Goal: Task Accomplishment & Management: Complete application form

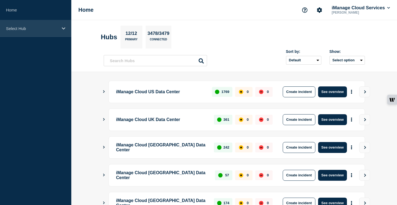
click at [43, 33] on div "Select Hub" at bounding box center [35, 28] width 71 height 17
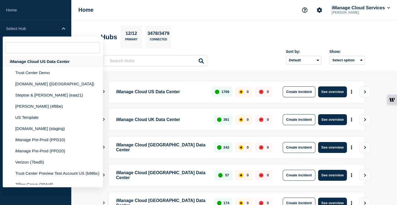
click at [58, 63] on div "iManage Cloud US Data Center" at bounding box center [53, 61] width 100 height 11
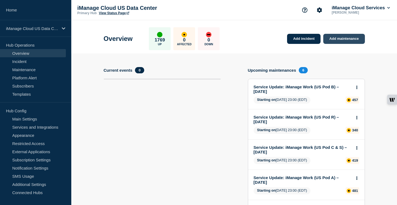
click at [355, 42] on link "Add maintenance" at bounding box center [343, 39] width 41 height 10
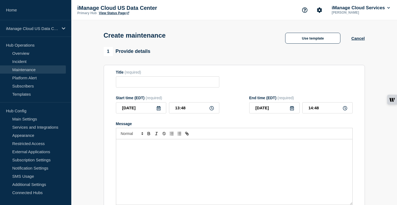
checkbox input "true"
click at [138, 87] on input "Title" at bounding box center [167, 81] width 103 height 11
paste input "Service Update: iManage Security Policy Manager (Agent and Importer) – [DATE]"
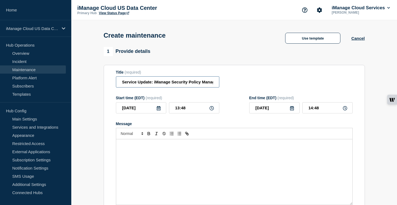
click at [179, 84] on input "Service Update: iManage Security Policy Manager (Agent and Importer) – [DATE]" at bounding box center [167, 81] width 103 height 11
click at [192, 83] on input "Service Update: iManage Security Policy Manager (Agent and Importer) – [DATE]" at bounding box center [167, 81] width 103 height 11
type input "Service Update: iManage Security Policy Manager (Agent and Importer) – [DATE]"
click at [157, 113] on div "[DATE]" at bounding box center [141, 107] width 50 height 11
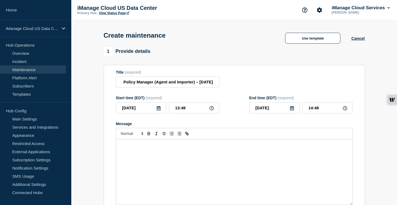
scroll to position [0, 0]
click at [159, 110] on icon at bounding box center [159, 108] width 4 height 4
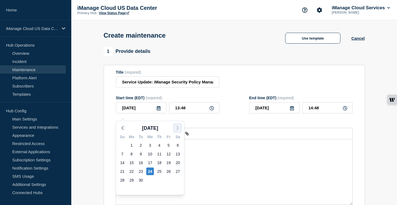
click at [177, 128] on icon "button" at bounding box center [177, 128] width 7 height 7
click at [160, 154] on div "9" at bounding box center [160, 154] width 8 height 8
type input "[DATE]"
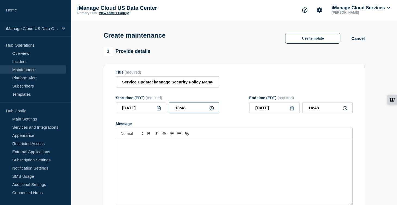
drag, startPoint x: 191, startPoint y: 112, endPoint x: 154, endPoint y: 112, distance: 37.3
click at [154, 112] on div "[DATE] 13:48" at bounding box center [167, 107] width 103 height 11
type input "03:00"
drag, startPoint x: 322, startPoint y: 112, endPoint x: 293, endPoint y: 112, distance: 28.3
click at [293, 112] on div "[DATE] 04:00" at bounding box center [300, 107] width 103 height 11
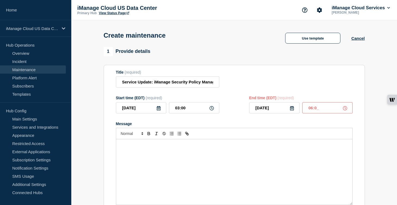
type input "06:00"
click at [149, 157] on div "Message" at bounding box center [234, 171] width 236 height 65
paste div "Message"
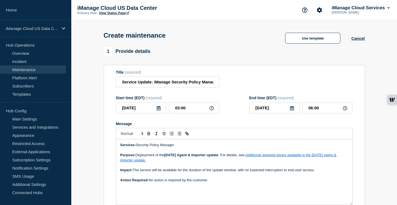
click at [178, 157] on strong "[DATE] Agent & Importer update" at bounding box center [191, 155] width 54 height 4
click at [291, 162] on p "Purpose: Deployment of the [DATE] Agent & Importer update . For details, see: A…" at bounding box center [234, 157] width 228 height 10
click at [265, 172] on link at bounding box center [256, 170] width 15 height 4
click at [341, 161] on p "Purpose: Deployment of the [DATE] Agent & Importer update . For details, see: A…" at bounding box center [234, 157] width 228 height 10
drag, startPoint x: 264, startPoint y: 161, endPoint x: 272, endPoint y: 167, distance: 10.0
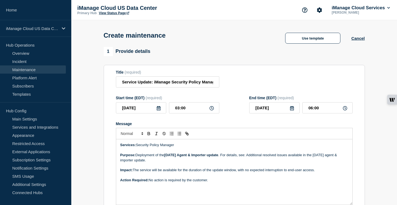
click at [272, 162] on p "Purpose: Deployment of the [DATE] Agent & Importer update . For details, see: A…" at bounding box center [234, 157] width 228 height 10
click at [187, 134] on line "Toggle link" at bounding box center [186, 133] width 1 height 1
type input "Additional resolved issues available in the [DATE] agent & importer update."
paste input "[URL][DOMAIN_NAME]"
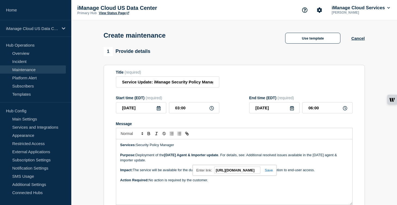
type input "[URL][DOMAIN_NAME]"
click at [271, 172] on link at bounding box center [266, 170] width 13 height 4
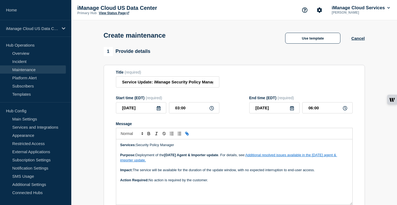
click at [262, 162] on p "Purpose: Deployment of the [DATE] Agent & Importer update . For details, see: A…" at bounding box center [234, 157] width 228 height 10
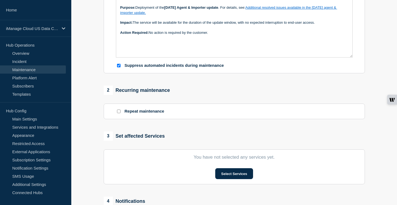
scroll to position [157, 0]
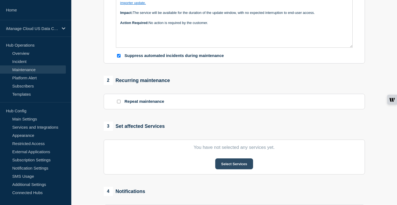
click at [237, 169] on button "Select Services" at bounding box center [234, 163] width 38 height 11
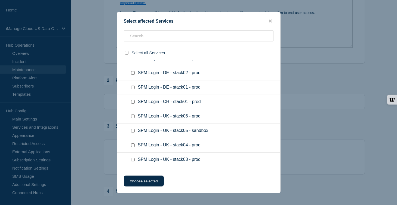
scroll to position [26515, 0]
checkbox input "true"
click at [147, 182] on button "Choose selected" at bounding box center [144, 180] width 40 height 11
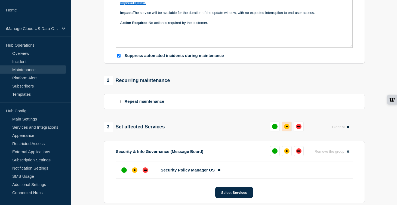
click at [287, 127] on div "affected" at bounding box center [287, 126] width 2 height 2
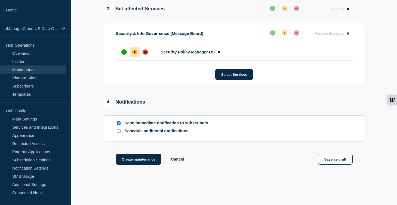
scroll to position [308, 0]
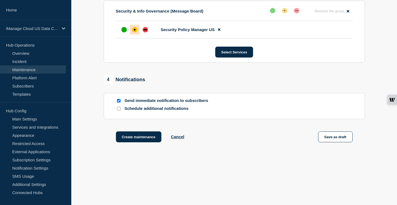
click at [119, 110] on input "Schedule additional notifications" at bounding box center [119, 109] width 4 height 4
checkbox input "true"
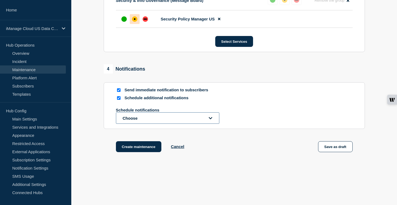
click at [139, 124] on button "Choose" at bounding box center [167, 117] width 103 height 11
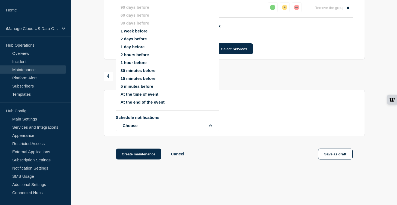
click at [144, 33] on button "1 week before" at bounding box center [134, 31] width 27 height 5
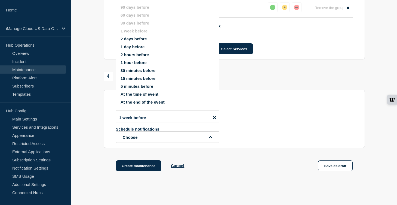
click at [142, 49] on ul "90 days before 60 days before 30 days before 1 week before 2 days before 1 day …" at bounding box center [172, 55] width 103 height 106
click at [142, 49] on button "1 day before" at bounding box center [133, 46] width 24 height 5
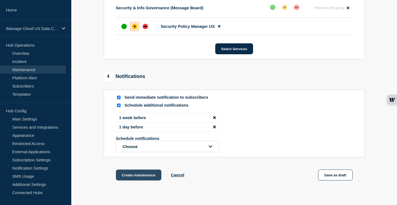
click at [143, 180] on button "Create maintenance" at bounding box center [139, 174] width 46 height 11
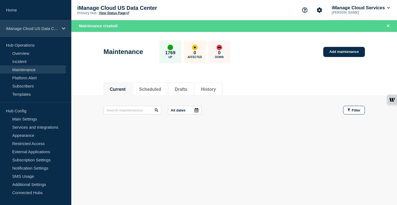
click at [50, 27] on p "iManage Cloud US Data Center" at bounding box center [32, 28] width 52 height 5
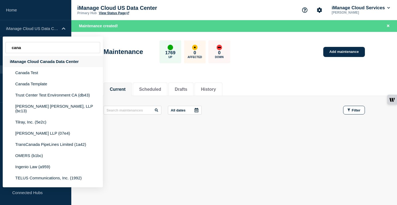
type input "cana"
click at [51, 62] on div "iManage Cloud Canada Data Center" at bounding box center [53, 61] width 100 height 11
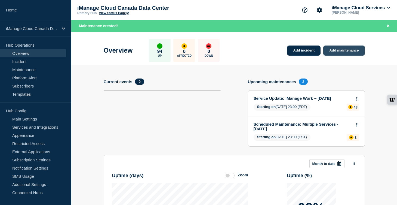
click at [348, 50] on link "Add maintenance" at bounding box center [343, 50] width 41 height 10
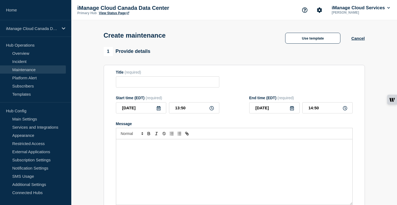
checkbox input "true"
click at [136, 87] on input "Title" at bounding box center [167, 81] width 103 height 11
paste input "Service Update: iManage Security Policy Manager (Agent and Importer) – [DATE]"
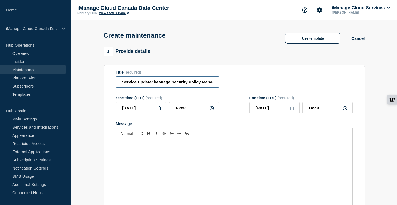
click at [174, 86] on input "Service Update: iManage Security Policy Manager (Agent and Importer) – [DATE]" at bounding box center [167, 81] width 103 height 11
click at [200, 85] on input "Service Update: iManage Security Policy Manager (Agent and Importer) – [DATE]" at bounding box center [167, 81] width 103 height 11
type input "Service Update: iManage Security Policy Manager (Agent and Importer) – [DATE]"
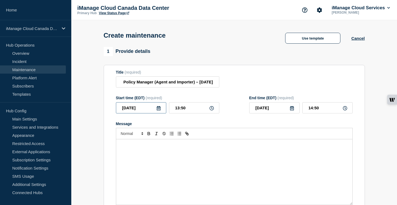
click at [160, 109] on input "[DATE]" at bounding box center [141, 107] width 50 height 11
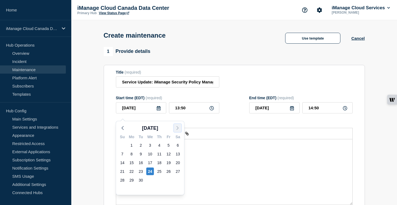
click at [176, 128] on icon "button" at bounding box center [177, 128] width 7 height 7
click at [143, 153] on div "7" at bounding box center [141, 154] width 8 height 8
type input "[DATE]"
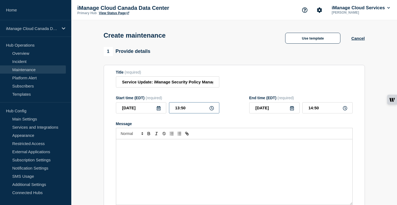
drag, startPoint x: 189, startPoint y: 110, endPoint x: 162, endPoint y: 112, distance: 27.0
click at [162, 112] on div "[DATE] 13:50" at bounding box center [167, 107] width 103 height 11
type input "03:00"
drag, startPoint x: 321, startPoint y: 112, endPoint x: 293, endPoint y: 112, distance: 28.0
click at [293, 112] on div "[DATE] 04:00" at bounding box center [300, 107] width 103 height 11
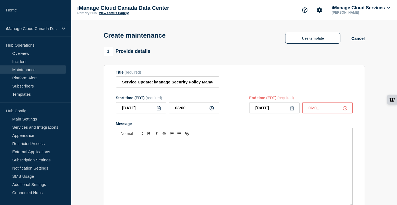
type input "06:00"
click at [143, 159] on div "Message" at bounding box center [234, 171] width 236 height 65
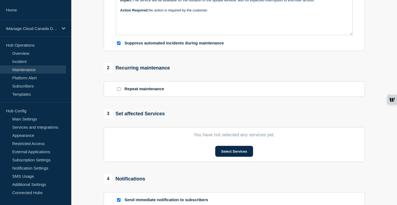
scroll to position [170, 0]
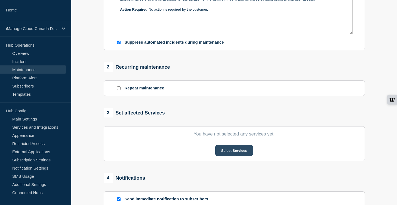
click at [238, 156] on button "Select Services" at bounding box center [234, 150] width 38 height 11
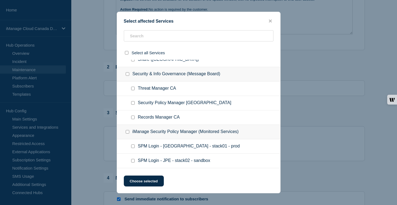
scroll to position [702, 0]
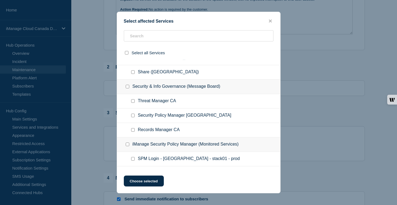
click at [134, 117] on input "Security Policy Manager CA checkbox" at bounding box center [133, 115] width 4 height 4
checkbox input "true"
click at [157, 184] on button "Choose selected" at bounding box center [144, 180] width 40 height 11
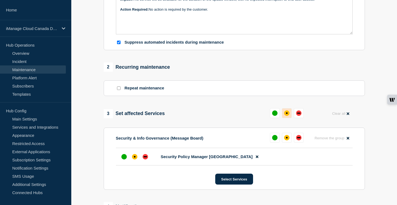
click at [289, 116] on div "affected" at bounding box center [286, 112] width 5 height 5
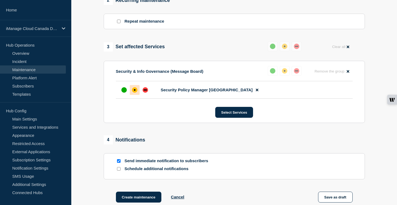
scroll to position [303, 0]
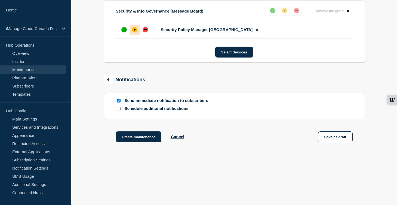
click at [118, 110] on input "Schedule additional notifications" at bounding box center [119, 109] width 4 height 4
checkbox input "true"
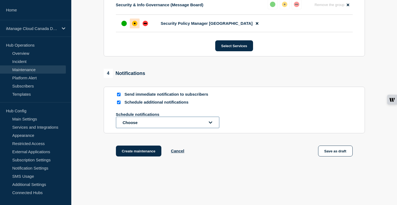
click at [145, 128] on button "Choose" at bounding box center [167, 121] width 103 height 11
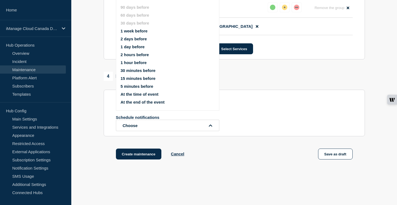
click at [142, 33] on button "1 week before" at bounding box center [134, 31] width 27 height 5
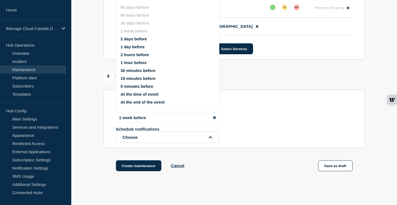
click at [139, 49] on button "1 day before" at bounding box center [133, 46] width 24 height 5
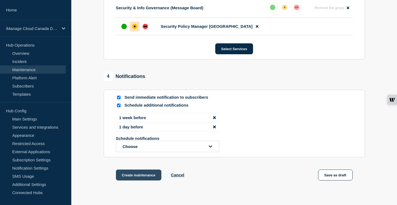
click at [131, 180] on button "Create maintenance" at bounding box center [139, 174] width 46 height 11
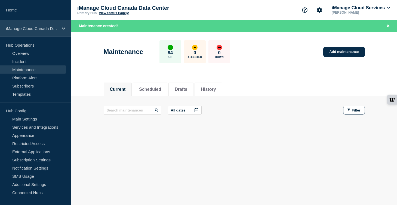
click at [61, 30] on div "iManage Cloud Canada Data Center" at bounding box center [35, 28] width 71 height 17
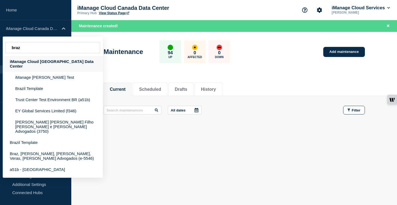
type input "braz"
click at [56, 65] on div "iManage Cloud [GEOGRAPHIC_DATA] Data Center" at bounding box center [53, 64] width 100 height 16
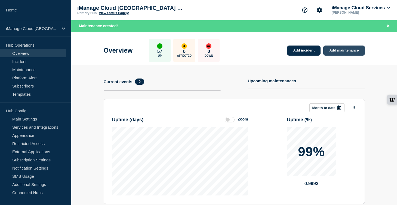
click at [348, 49] on link "Add maintenance" at bounding box center [343, 50] width 41 height 10
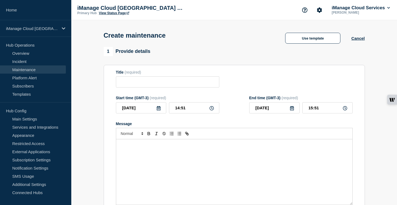
checkbox input "true"
click at [217, 154] on div "Message" at bounding box center [234, 171] width 236 height 65
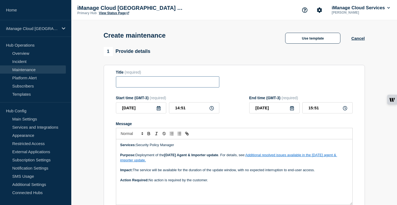
click at [137, 86] on input "Title" at bounding box center [167, 81] width 103 height 11
paste input "Service Update: iManage Security Policy Manager (Agent and Importer) – [DATE]"
click at [177, 83] on input "Service Update: iManage Security Policy Manager (Agent and Importer) – [DATE]" at bounding box center [167, 81] width 103 height 11
click at [200, 85] on input "Service Update: iManage Security Policy Manager (Agent and Importer) – [DATE]" at bounding box center [167, 81] width 103 height 11
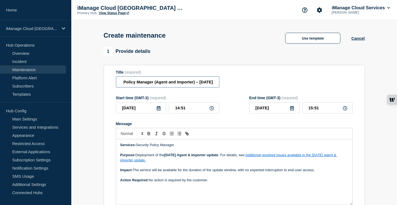
scroll to position [0, 81]
type input "Service Update: iManage Security Policy Manager (Agent and Importer) – [DATE]"
click at [161, 112] on input "[DATE]" at bounding box center [141, 107] width 50 height 11
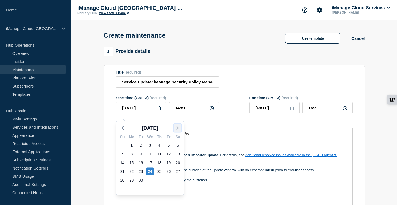
click at [178, 125] on icon "button" at bounding box center [177, 128] width 7 height 7
click at [140, 154] on div "7" at bounding box center [141, 154] width 8 height 8
type input "[DATE]"
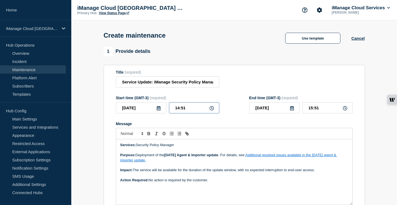
drag, startPoint x: 188, startPoint y: 111, endPoint x: 164, endPoint y: 111, distance: 24.5
click at [164, 111] on div "[DATE] 14:51" at bounding box center [167, 107] width 103 height 11
type input "04:00"
drag, startPoint x: 322, startPoint y: 111, endPoint x: 298, endPoint y: 111, distance: 24.2
click at [298, 111] on div "[DATE] 05:00" at bounding box center [300, 107] width 103 height 11
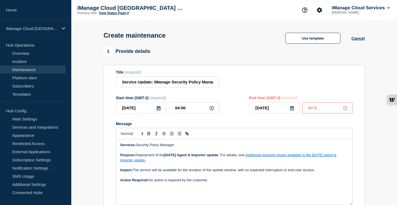
type input "07:00"
click at [293, 122] on form "Title (required) Service Update: iManage Security Policy Manager (Agent and Imp…" at bounding box center [234, 143] width 237 height 146
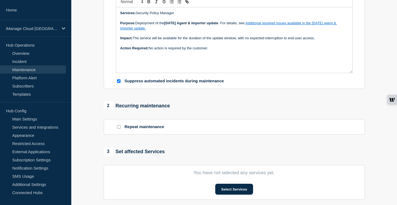
scroll to position [140, 0]
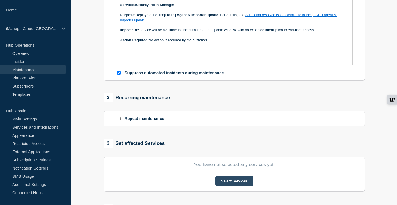
click at [240, 186] on button "Select Services" at bounding box center [234, 180] width 38 height 11
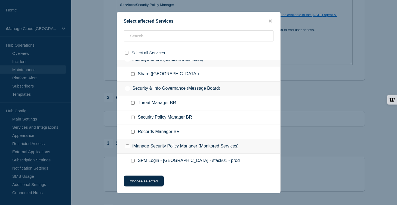
scroll to position [176, 0]
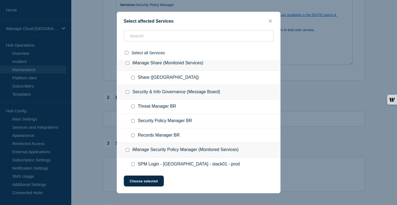
click at [134, 122] on input "Security Policy Manager BR checkbox" at bounding box center [133, 121] width 4 height 4
checkbox input "true"
click at [152, 181] on button "Choose selected" at bounding box center [144, 180] width 40 height 11
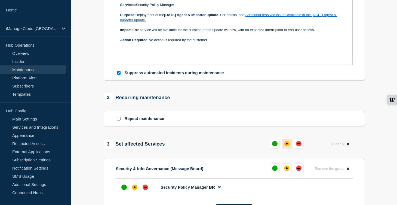
click at [290, 148] on button at bounding box center [287, 144] width 10 height 10
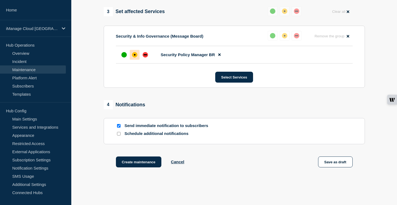
scroll to position [308, 0]
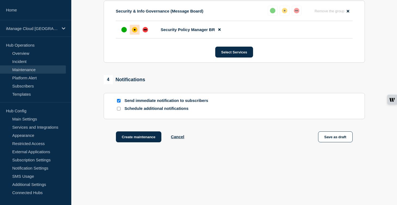
click at [118, 109] on input "Schedule additional notifications" at bounding box center [119, 109] width 4 height 4
checkbox input "true"
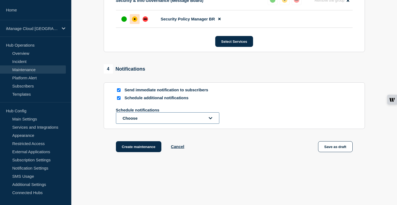
click at [136, 124] on button "Choose" at bounding box center [167, 117] width 103 height 11
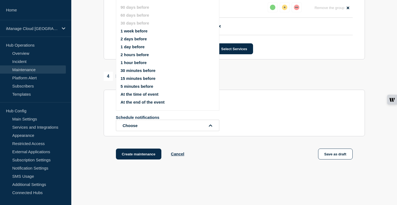
click at [137, 32] on button "1 week before" at bounding box center [134, 31] width 27 height 5
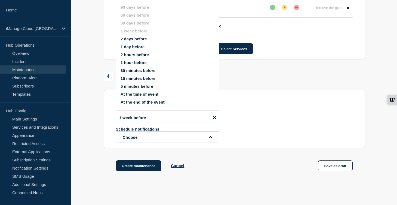
click at [134, 49] on button "1 day before" at bounding box center [133, 46] width 24 height 5
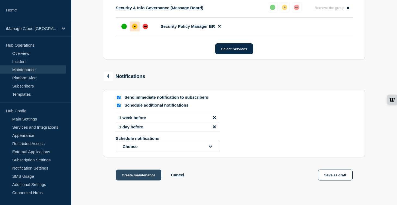
click at [148, 180] on button "Create maintenance" at bounding box center [139, 174] width 46 height 11
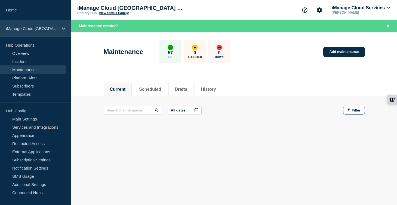
click at [57, 32] on div "iManage Cloud [GEOGRAPHIC_DATA] Data Center" at bounding box center [35, 28] width 71 height 17
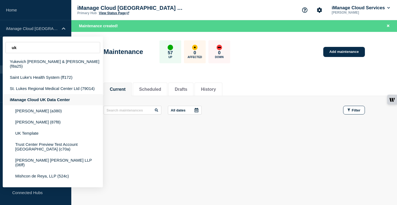
type input "uk"
click at [52, 100] on div "iManage Cloud UK Data Center" at bounding box center [53, 99] width 100 height 11
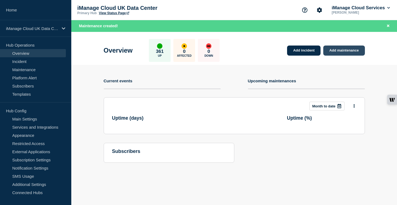
click at [348, 51] on link "Add maintenance" at bounding box center [343, 50] width 41 height 10
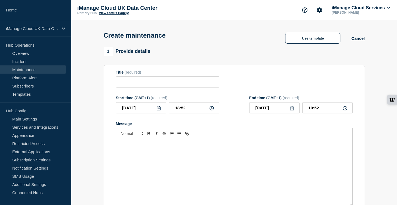
checkbox input "true"
click at [144, 84] on input "Title" at bounding box center [167, 81] width 103 height 11
paste input "Service Update: iManage Security Policy Manager (Agent and Importer) – [DATE]"
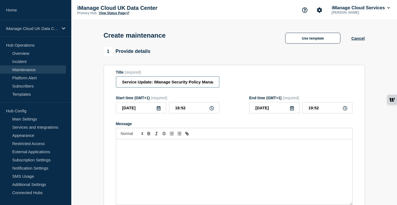
click at [179, 84] on input "Service Update: iManage Security Policy Manager (Agent and Importer) – [DATE]" at bounding box center [167, 81] width 103 height 11
click at [201, 84] on input "Service Update: iManage Security Policy Manager (Agent and Importer) – [DATE]" at bounding box center [167, 81] width 103 height 11
click at [202, 84] on input "Service Update: iManage Security Policy Manager (Agent and Importer) – [DATE]" at bounding box center [167, 81] width 103 height 11
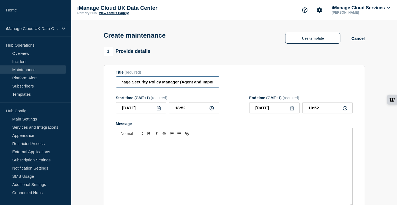
scroll to position [0, 84]
click at [200, 85] on input "Service Update: iManage Security Policy Manager (Agent and Importer) – [DATE]" at bounding box center [167, 81] width 103 height 11
type input "Service Update: iManage Security Policy Manager (Agent and Importer) – [DATE]"
click at [157, 110] on icon at bounding box center [159, 108] width 4 height 4
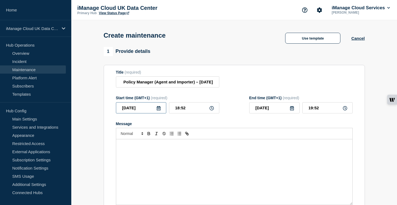
scroll to position [0, 0]
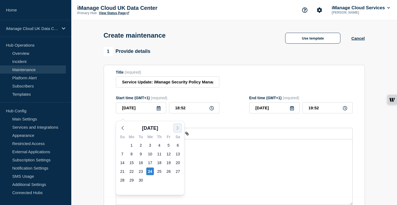
click at [179, 130] on icon "button" at bounding box center [177, 128] width 7 height 7
click at [143, 154] on div "7" at bounding box center [141, 154] width 8 height 8
type input "[DATE]"
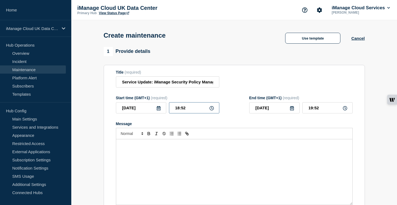
drag, startPoint x: 186, startPoint y: 112, endPoint x: 168, endPoint y: 112, distance: 18.8
click at [168, 112] on div "[DATE] 18:52" at bounding box center [167, 107] width 103 height 11
type input "20:00"
drag, startPoint x: 318, startPoint y: 113, endPoint x: 297, endPoint y: 113, distance: 20.7
click at [297, 113] on div "[DATE] 21:00" at bounding box center [300, 107] width 103 height 11
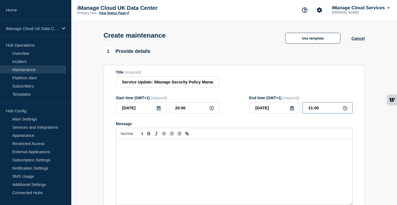
drag, startPoint x: 323, startPoint y: 111, endPoint x: 296, endPoint y: 111, distance: 26.9
click at [296, 111] on div "[DATE] 21:00" at bounding box center [300, 107] width 103 height 11
type input "22:00"
click at [133, 162] on div "Message" at bounding box center [234, 171] width 236 height 65
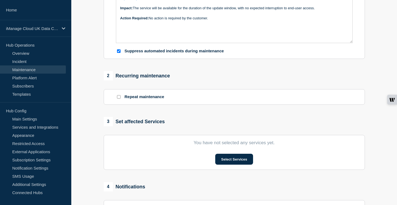
scroll to position [168, 0]
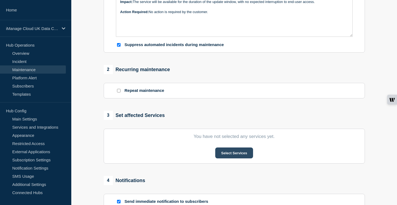
click at [235, 158] on button "Select Services" at bounding box center [234, 152] width 38 height 11
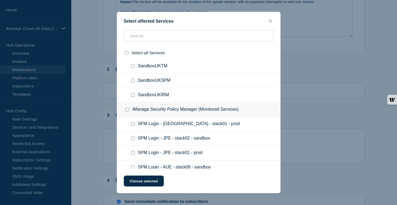
scroll to position [4739, 0]
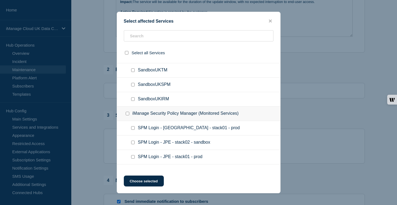
click at [134, 14] on input "Security Policy Manager UK checkbox" at bounding box center [133, 13] width 4 height 4
checkbox input "true"
click at [147, 185] on button "Choose selected" at bounding box center [144, 180] width 40 height 11
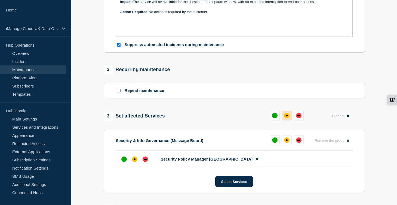
click at [287, 118] on div "affected" at bounding box center [286, 115] width 5 height 5
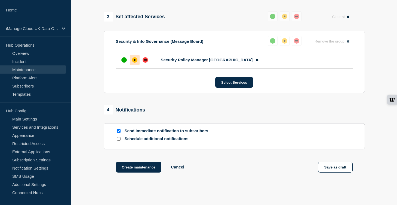
scroll to position [308, 0]
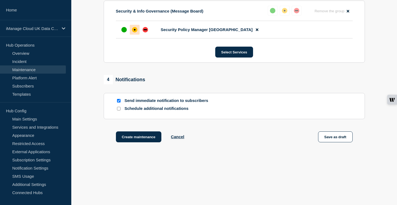
click at [118, 107] on input "Schedule additional notifications" at bounding box center [119, 109] width 4 height 4
checkbox input "true"
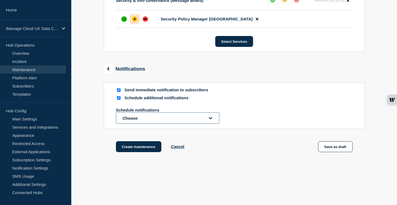
click at [130, 124] on button "Choose" at bounding box center [167, 117] width 103 height 11
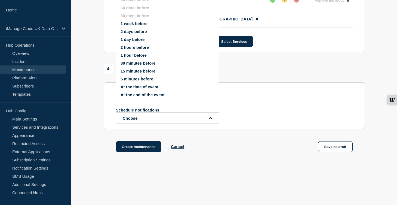
scroll to position [300, 0]
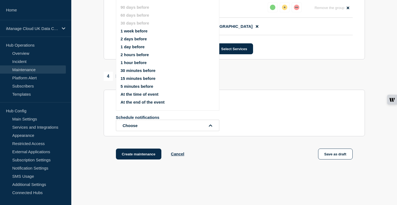
click at [146, 32] on button "1 week before" at bounding box center [134, 31] width 27 height 5
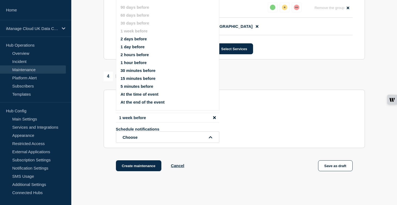
click at [139, 49] on button "1 day before" at bounding box center [133, 46] width 24 height 5
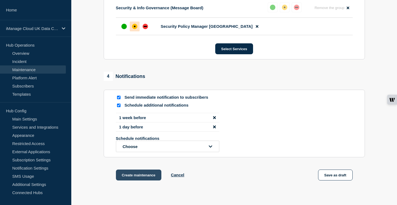
click at [138, 180] on button "Create maintenance" at bounding box center [139, 174] width 46 height 11
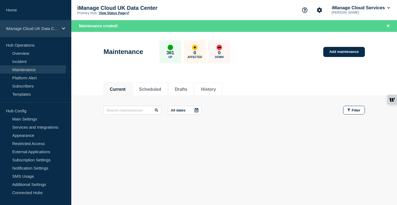
click at [46, 26] on p "iManage Cloud UK Data Center" at bounding box center [32, 28] width 52 height 5
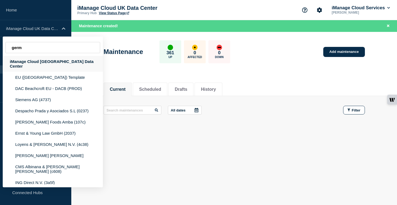
type input "germ"
click at [57, 64] on div "iManage Cloud [GEOGRAPHIC_DATA] Data Center" at bounding box center [53, 64] width 100 height 16
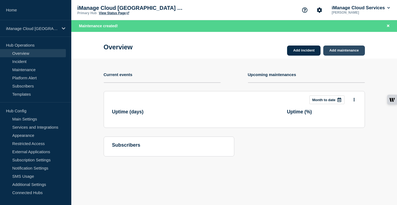
click at [338, 51] on link "Add maintenance" at bounding box center [343, 50] width 41 height 10
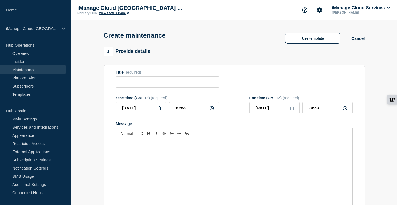
checkbox input "true"
click at [157, 162] on div "Message" at bounding box center [234, 171] width 236 height 65
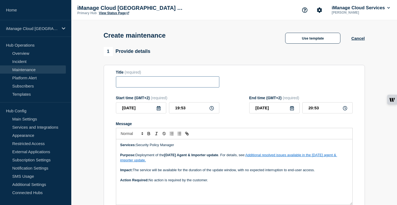
click at [136, 82] on input "Title" at bounding box center [167, 81] width 103 height 11
paste input "Service Update: iManage Security Policy Manager (Agent and Importer) – [DATE]"
click at [164, 83] on input "Service Update: iManage Security Policy Manager (Agent and Importer) – [DATE]" at bounding box center [167, 81] width 103 height 11
click at [201, 83] on input "Service Update: iManage Security Policy Manager (Agent and Importer) – [DATE]" at bounding box center [167, 81] width 103 height 11
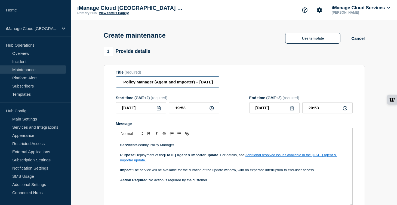
scroll to position [0, 80]
type input "Service Update: iManage Security Policy Manager (Agent and Importer) – [DATE]"
click at [155, 113] on input "[DATE]" at bounding box center [141, 107] width 50 height 11
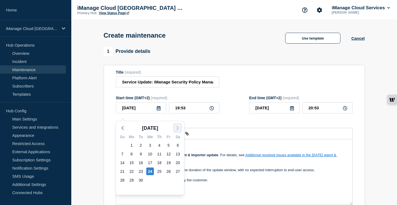
click at [176, 126] on icon "button" at bounding box center [177, 128] width 7 height 7
click at [142, 151] on div "7" at bounding box center [141, 154] width 8 height 8
type input "[DATE]"
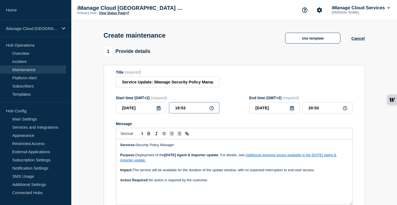
drag, startPoint x: 190, startPoint y: 112, endPoint x: 162, endPoint y: 112, distance: 28.6
click at [162, 112] on div "[DATE] 19:53" at bounding box center [167, 107] width 103 height 11
type input "21:00"
drag, startPoint x: 320, startPoint y: 113, endPoint x: 300, endPoint y: 112, distance: 20.1
click at [300, 112] on div "[DATE] 22:00" at bounding box center [300, 107] width 103 height 11
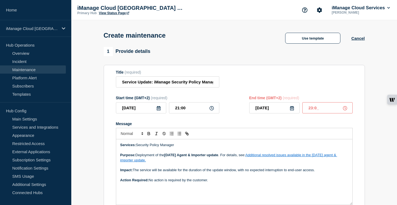
type input "23:00"
click at [281, 126] on div "Message" at bounding box center [234, 123] width 237 height 4
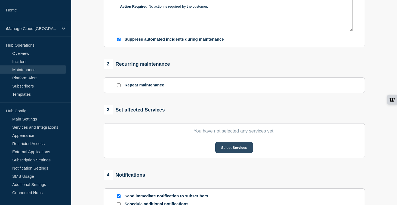
scroll to position [177, 0]
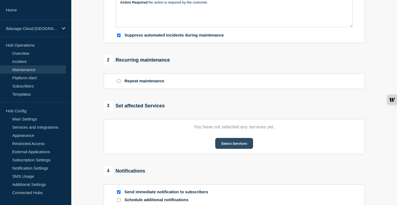
click at [244, 149] on button "Select Services" at bounding box center [234, 143] width 38 height 11
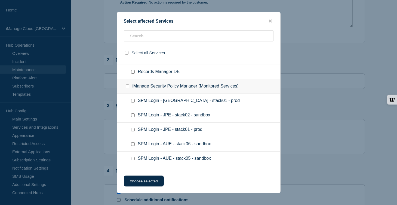
scroll to position [1965, 0]
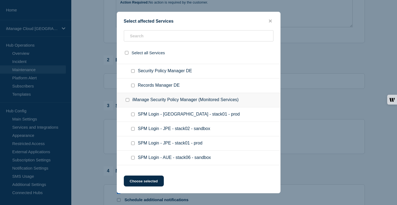
click at [134, 73] on input "Security Policy Manager DE checkbox" at bounding box center [133, 71] width 4 height 4
checkbox input "true"
click at [146, 183] on button "Choose selected" at bounding box center [144, 180] width 40 height 11
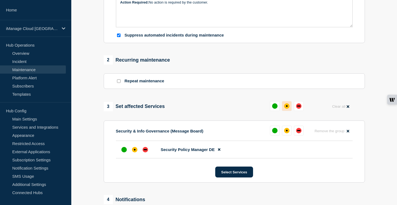
click at [283, 111] on button at bounding box center [287, 106] width 10 height 10
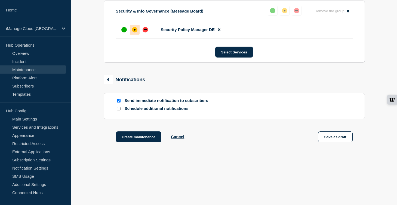
scroll to position [308, 0]
click at [119, 108] on input "Schedule additional notifications" at bounding box center [119, 109] width 4 height 4
checkbox input "true"
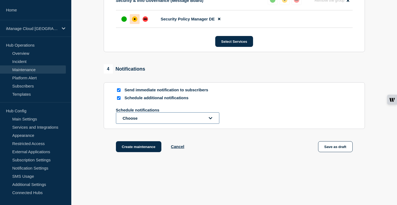
click at [140, 124] on button "Choose" at bounding box center [167, 117] width 103 height 11
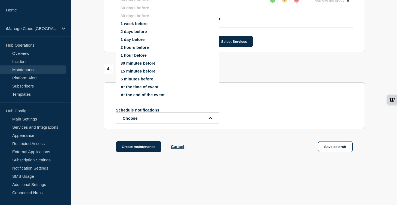
scroll to position [300, 0]
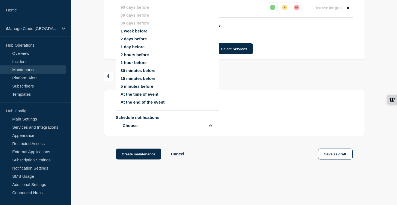
click at [136, 33] on button "1 week before" at bounding box center [134, 31] width 27 height 5
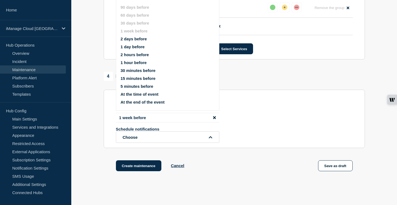
click at [136, 49] on button "1 day before" at bounding box center [133, 46] width 24 height 5
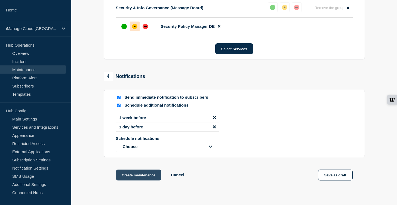
click at [145, 180] on button "Create maintenance" at bounding box center [139, 174] width 46 height 11
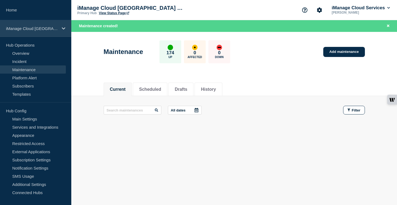
click at [47, 29] on p "iManage Cloud [GEOGRAPHIC_DATA] Data Center" at bounding box center [32, 28] width 52 height 5
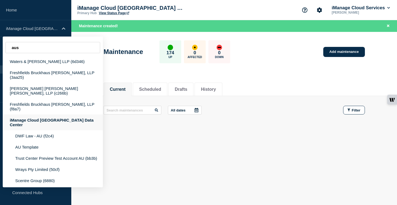
type input "aus"
click at [56, 114] on div "iManage Cloud [GEOGRAPHIC_DATA] Data Center" at bounding box center [53, 122] width 100 height 16
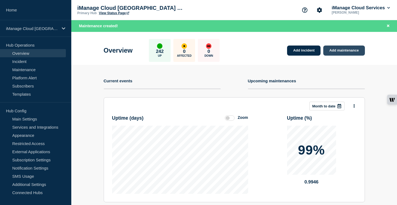
click at [342, 51] on link "Add maintenance" at bounding box center [343, 50] width 41 height 10
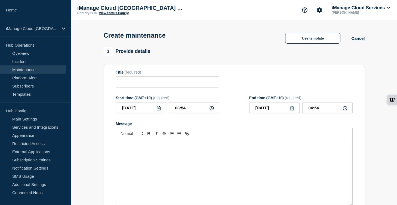
checkbox input "true"
click at [146, 170] on div "Message" at bounding box center [234, 171] width 236 height 65
click at [147, 87] on input "Title" at bounding box center [167, 81] width 103 height 11
paste input "Service Update: iManage Security Policy Manager (Agent and Importer) – [DATE]"
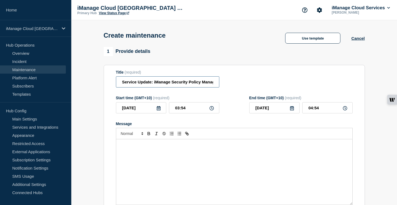
scroll to position [0, 82]
type input "Service Update: iManage Security Policy Manager (Agent and Importer) – [DATE]"
click at [179, 87] on input "Service Update: iManage Security Policy Manager (Agent and Importer) – [DATE]" at bounding box center [167, 81] width 103 height 11
click at [159, 110] on icon at bounding box center [159, 108] width 4 height 4
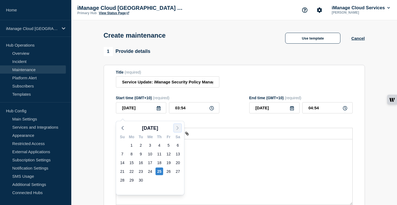
click at [178, 128] on icon "button" at bounding box center [177, 128] width 7 height 7
click at [161, 153] on div "9" at bounding box center [160, 154] width 8 height 8
type input "[DATE]"
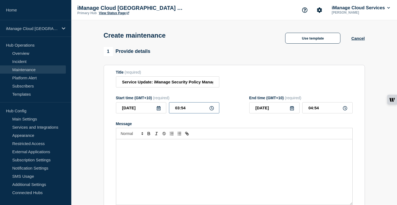
drag, startPoint x: 189, startPoint y: 112, endPoint x: 162, endPoint y: 112, distance: 27.8
click at [162, 112] on div "[DATE] 03:54" at bounding box center [167, 107] width 103 height 11
type input "00:00"
click at [236, 126] on div "Message" at bounding box center [234, 123] width 237 height 4
drag, startPoint x: 322, startPoint y: 111, endPoint x: 302, endPoint y: 111, distance: 19.6
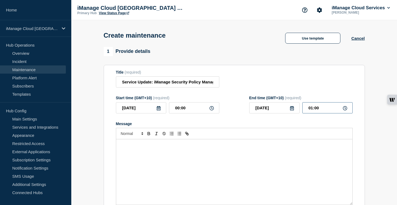
click at [302, 111] on input "01:00" at bounding box center [327, 107] width 50 height 11
type input "02:00"
click at [137, 163] on div "Message" at bounding box center [234, 171] width 236 height 65
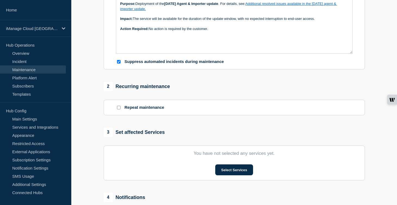
scroll to position [167, 0]
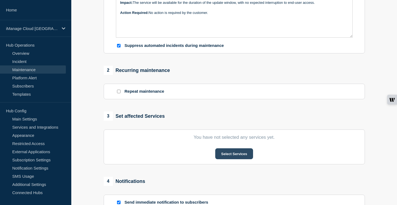
click at [235, 159] on button "Select Services" at bounding box center [234, 153] width 38 height 11
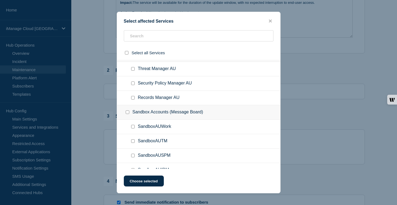
scroll to position [2930, 0]
click at [132, 85] on input "Security Policy Manager AU checkbox" at bounding box center [133, 83] width 4 height 4
checkbox input "true"
click at [145, 184] on button "Choose selected" at bounding box center [144, 180] width 40 height 11
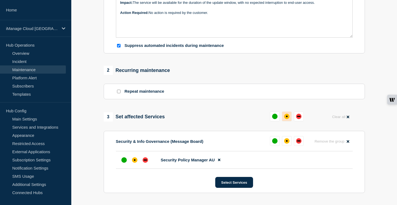
click at [285, 121] on button at bounding box center [287, 116] width 10 height 10
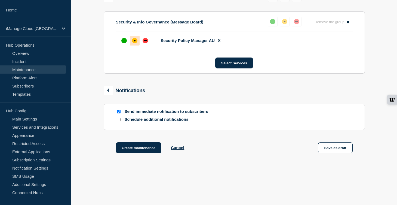
scroll to position [308, 0]
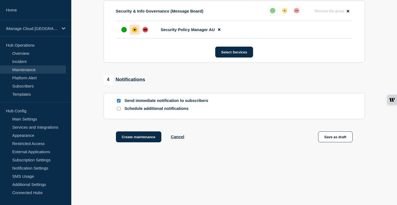
click at [118, 109] on input "Schedule additional notifications" at bounding box center [119, 109] width 4 height 4
checkbox input "true"
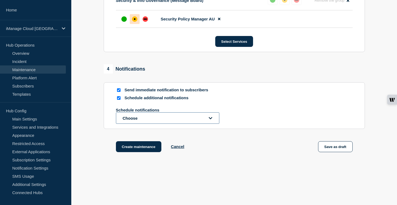
click at [132, 124] on button "Choose" at bounding box center [167, 117] width 103 height 11
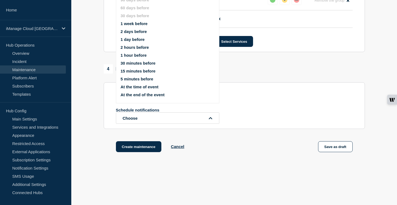
scroll to position [300, 0]
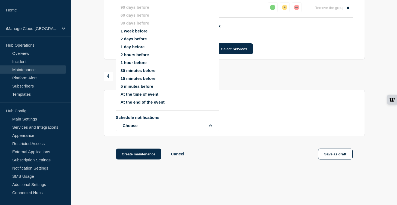
click at [140, 33] on button "1 week before" at bounding box center [134, 31] width 27 height 5
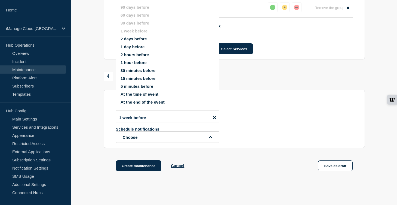
click at [139, 49] on button "1 day before" at bounding box center [133, 46] width 24 height 5
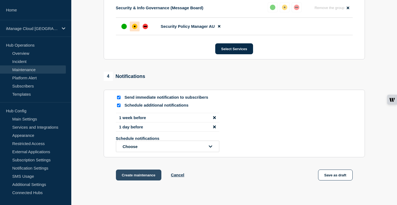
click at [145, 180] on button "Create maintenance" at bounding box center [139, 174] width 46 height 11
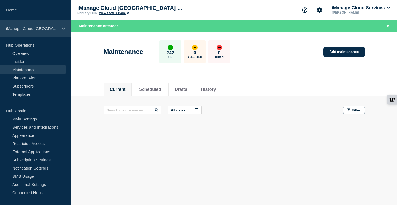
click at [41, 27] on p "iManage Cloud [GEOGRAPHIC_DATA] Data Center" at bounding box center [32, 28] width 52 height 5
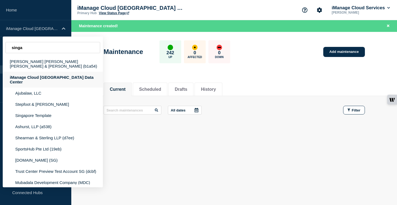
type input "singa"
click at [43, 77] on div "iManage Cloud [GEOGRAPHIC_DATA] Data Center" at bounding box center [53, 80] width 100 height 16
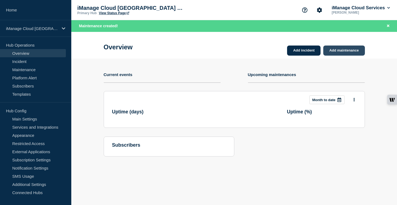
click at [341, 53] on link "Add maintenance" at bounding box center [343, 50] width 41 height 10
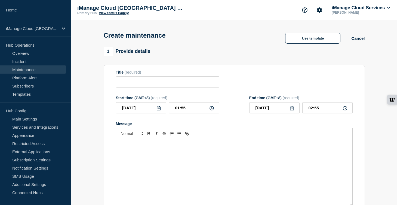
click at [141, 172] on div "Message" at bounding box center [234, 171] width 236 height 65
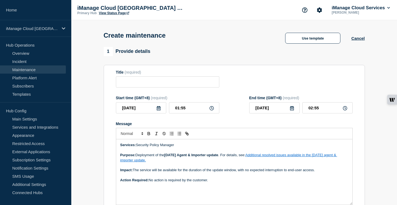
checkbox input "true"
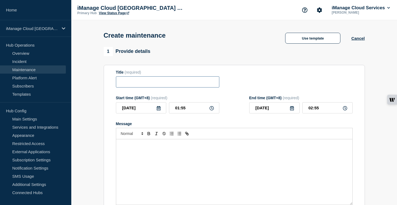
click at [141, 86] on input "Title" at bounding box center [167, 81] width 103 height 11
paste input "Service Update: iManage Security Policy Manager (Agent and Importer) – [DATE]"
click at [178, 85] on input "Service Update: iManage Security Policy Manager (Agent and Importer) – [DATE]" at bounding box center [167, 81] width 103 height 11
click at [199, 86] on input "Service Update: iManage Security Policy Manager (Agent and Importer) – [DATE]" at bounding box center [167, 81] width 103 height 11
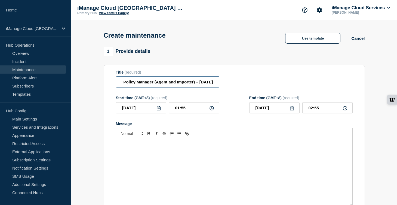
scroll to position [0, 80]
type input "Service Update: iManage Security Policy Manager (Agent and Importer) – [DATE]"
click at [154, 113] on input "[DATE]" at bounding box center [141, 107] width 50 height 11
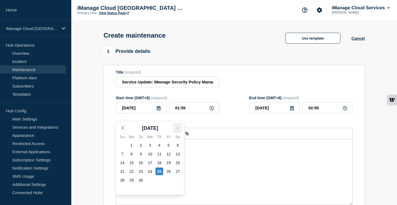
click at [176, 129] on icon "button" at bounding box center [177, 128] width 7 height 7
click at [152, 152] on div "8" at bounding box center [150, 154] width 8 height 8
type input "[DATE]"
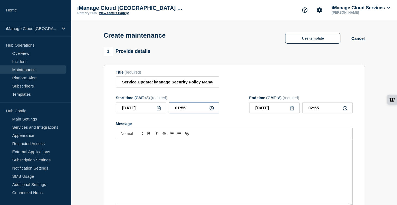
drag, startPoint x: 188, startPoint y: 113, endPoint x: 165, endPoint y: 113, distance: 22.9
click at [165, 113] on div "[DATE] 01:55" at bounding box center [167, 107] width 103 height 11
type input "21:00"
drag, startPoint x: 324, startPoint y: 111, endPoint x: 292, endPoint y: 111, distance: 32.7
click at [292, 111] on div "[DATE] 22:00" at bounding box center [300, 107] width 103 height 11
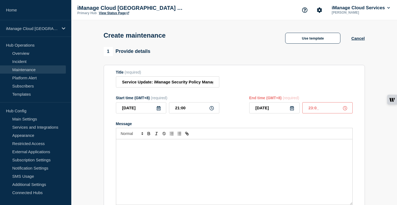
type input "23:00"
click at [129, 161] on div "Message" at bounding box center [234, 171] width 236 height 65
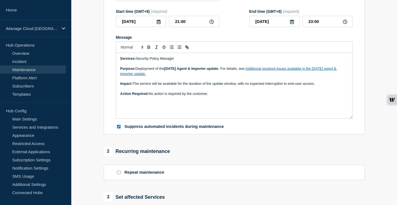
scroll to position [140, 0]
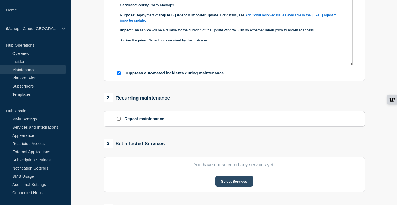
click at [239, 186] on button "Select Services" at bounding box center [234, 181] width 38 height 11
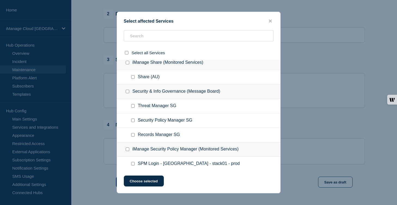
scroll to position [563, 0]
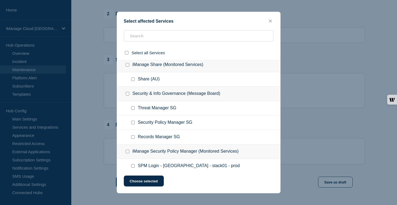
click at [133, 124] on input "Security Policy Manager SG checkbox" at bounding box center [133, 123] width 4 height 4
checkbox input "true"
click at [143, 182] on button "Choose selected" at bounding box center [144, 180] width 40 height 11
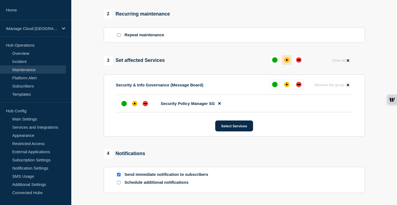
click at [285, 63] on div "affected" at bounding box center [286, 59] width 5 height 5
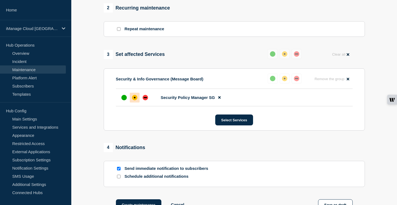
click at [119, 178] on input "Schedule additional notifications" at bounding box center [119, 176] width 4 height 4
checkbox input "true"
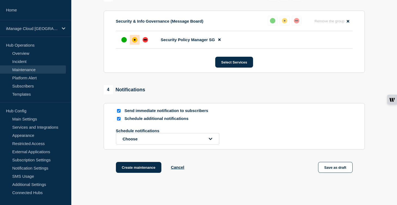
scroll to position [329, 0]
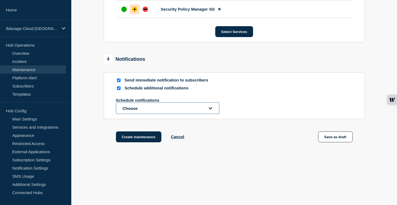
click at [181, 111] on button "Choose" at bounding box center [167, 107] width 103 height 11
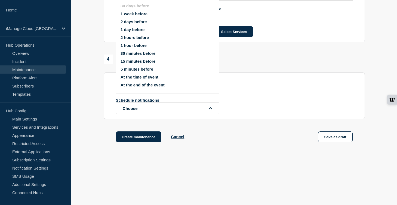
scroll to position [300, 0]
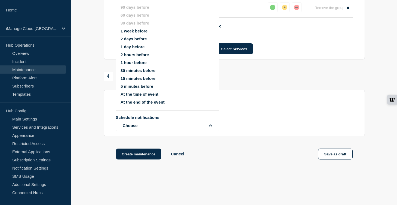
click at [142, 32] on button "1 week before" at bounding box center [134, 31] width 27 height 5
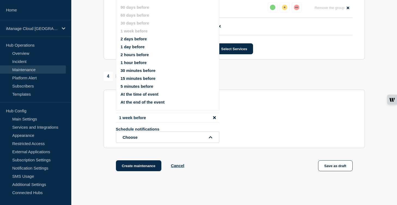
click at [140, 49] on button "1 day before" at bounding box center [133, 46] width 24 height 5
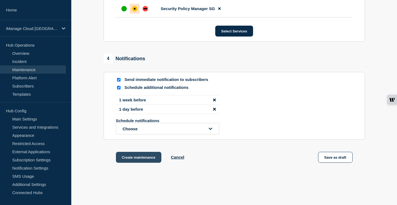
scroll to position [319, 0]
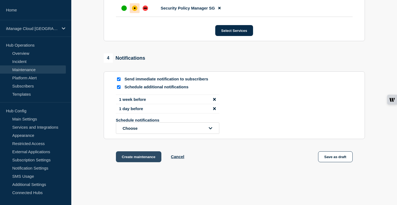
click at [139, 162] on button "Create maintenance" at bounding box center [139, 156] width 46 height 11
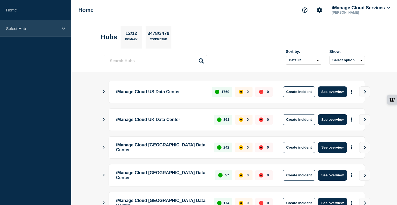
click at [50, 27] on p "Select Hub" at bounding box center [32, 28] width 52 height 5
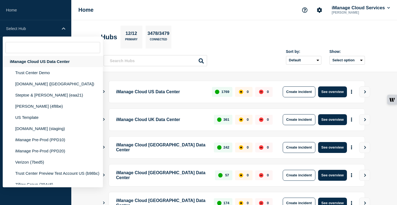
click at [50, 64] on div "iManage Cloud US Data Center" at bounding box center [53, 61] width 100 height 11
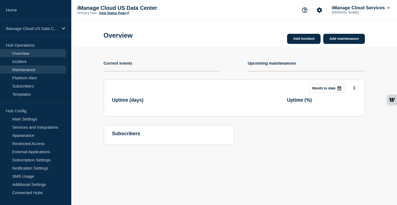
click at [38, 71] on link "Maintenance" at bounding box center [33, 69] width 66 height 8
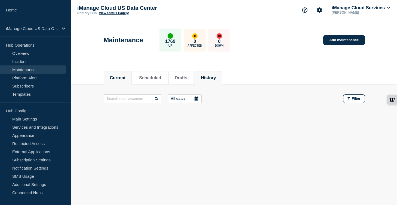
click at [210, 79] on button "History" at bounding box center [208, 77] width 15 height 5
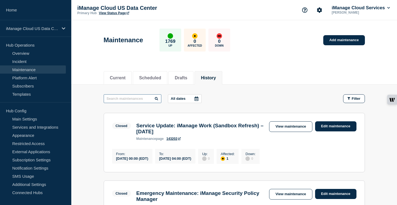
click at [128, 97] on input "text" at bounding box center [133, 98] width 58 height 9
paste input "Security Policy Manager"
type input "Security Policy Manager"
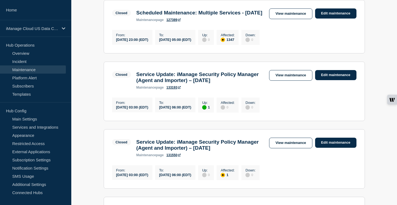
scroll to position [246, 0]
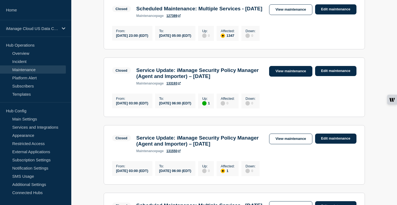
click at [295, 76] on link "View maintenance" at bounding box center [290, 71] width 43 height 11
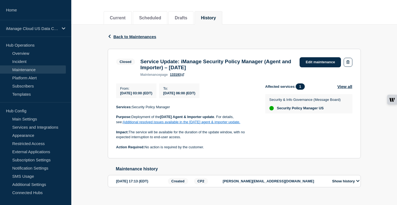
scroll to position [71, 0]
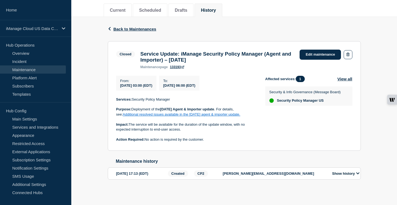
drag, startPoint x: 220, startPoint y: 58, endPoint x: 141, endPoint y: 53, distance: 79.1
click at [141, 53] on h3 "Service Update: iManage Security Policy Manager (Agent and Importer) – [DATE]" at bounding box center [217, 57] width 154 height 12
copy h3 "Service Update: iManage Security Policy Manager (Agent and Importer) – [DATE]"
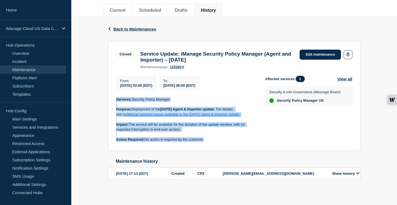
drag, startPoint x: 212, startPoint y: 140, endPoint x: 116, endPoint y: 103, distance: 102.9
click at [116, 103] on div "Services: Security Policy Manager Purpose: Deployment of the August 2025 Agent …" at bounding box center [186, 119] width 140 height 45
copy div "Services: Security Policy Manager Purpose: Deployment of the August 2025 Agent …"
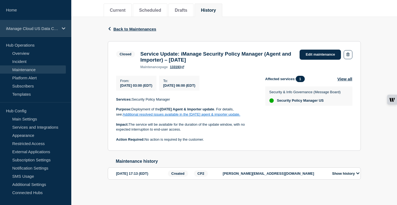
click at [56, 27] on p "iManage Cloud US Data Center" at bounding box center [32, 28] width 52 height 5
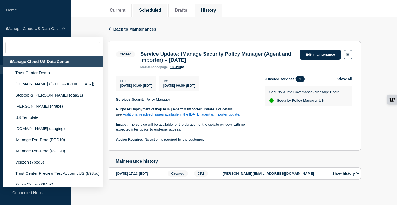
click at [138, 9] on li "Scheduled" at bounding box center [150, 10] width 35 height 13
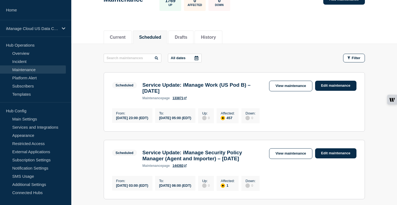
scroll to position [41, 0]
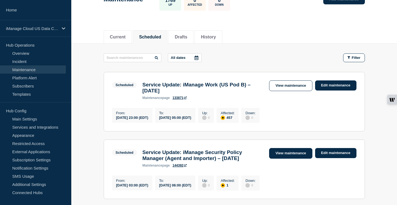
click at [293, 157] on link "View maintenance" at bounding box center [290, 153] width 43 height 11
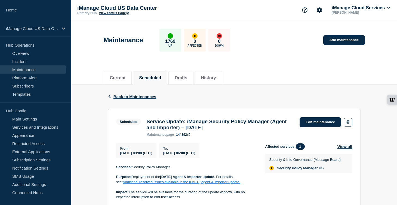
drag, startPoint x: 220, startPoint y: 129, endPoint x: 140, endPoint y: 124, distance: 80.8
click at [140, 124] on div "Scheduled Service Update: iManage Security Policy Manager (Agent and Importer) …" at bounding box center [206, 126] width 181 height 19
copy div "Service Update: iManage Security Policy Manager (Agent and Importer) – [DATE]"
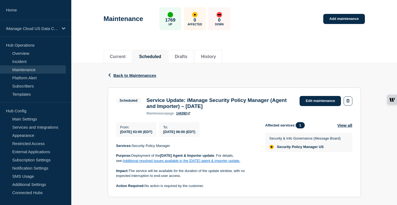
scroll to position [30, 0]
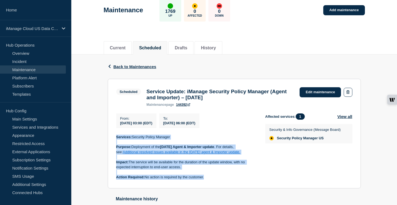
drag, startPoint x: 210, startPoint y: 183, endPoint x: 115, endPoint y: 144, distance: 102.6
click at [115, 144] on section "Scheduled Service Update: iManage Security Policy Manager (Agent and Importer) …" at bounding box center [234, 133] width 253 height 109
copy div "Services: Security Policy Manager Purpose: Deployment of the [DATE] Agent & Imp…"
drag, startPoint x: 232, startPoint y: 101, endPoint x: 140, endPoint y: 95, distance: 91.9
click at [140, 95] on div "Scheduled Service Update: iManage Security Policy Manager (Agent and Importer) …" at bounding box center [206, 96] width 181 height 19
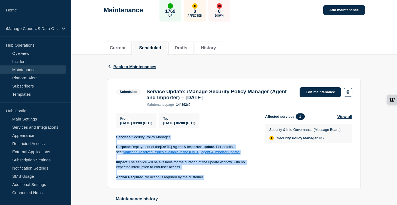
copy div "Service Update: iManage Security Policy Manager (Agent and Importer) – [DATE]"
drag, startPoint x: 213, startPoint y: 183, endPoint x: 107, endPoint y: 143, distance: 113.5
click at [107, 143] on div "Back Back to Maintenances Scheduled Service Update: iManage Security Policy Man…" at bounding box center [234, 144] width 261 height 180
copy div "Services: Security Policy Manager Purpose: Deployment of the [DATE] Agent & Imp…"
drag, startPoint x: 226, startPoint y: 99, endPoint x: 147, endPoint y: 92, distance: 79.5
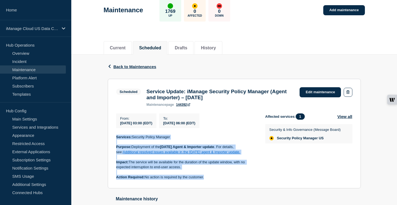
click at [147, 92] on h3 "Service Update: iManage Security Policy Manager (Agent and Importer) – [DATE]" at bounding box center [220, 94] width 148 height 12
copy h3 "Service Update: iManage Security Policy Manager (Agent and Importer) – [DATE]"
drag, startPoint x: 209, startPoint y: 185, endPoint x: 113, endPoint y: 143, distance: 104.6
click at [113, 143] on section "Scheduled Service Update: iManage Security Policy Manager (Agent and Importer) …" at bounding box center [234, 133] width 253 height 109
copy div "Services: Security Policy Manager Purpose: Deployment of the [DATE] Agent & Imp…"
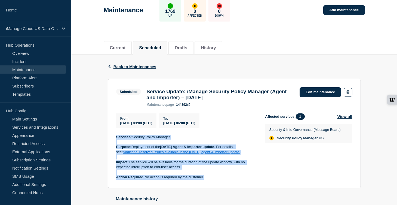
drag, startPoint x: 216, startPoint y: 99, endPoint x: 144, endPoint y: 91, distance: 72.3
click at [144, 91] on div "Service Update: iManage Security Policy Manager (Agent and Importer) – October …" at bounding box center [220, 97] width 153 height 18
copy h3 "Service Update: iManage Security Policy Manager (Agent and Importer) – [DATE]"
drag, startPoint x: 207, startPoint y: 184, endPoint x: 115, endPoint y: 141, distance: 101.4
click at [115, 141] on section "Scheduled Service Update: iManage Security Policy Manager (Agent and Importer) …" at bounding box center [234, 133] width 253 height 109
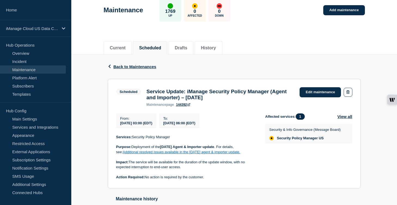
click at [115, 146] on section "Scheduled Service Update: iManage Security Policy Manager (Agent and Importer) …" at bounding box center [234, 133] width 253 height 109
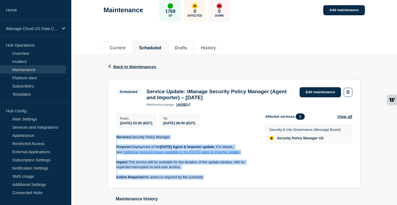
drag, startPoint x: 115, startPoint y: 142, endPoint x: 216, endPoint y: 182, distance: 108.3
click at [216, 182] on section "Scheduled Service Update: iManage Security Policy Manager (Agent and Importer) …" at bounding box center [234, 133] width 253 height 109
copy div "Services: Security Policy Manager Purpose: Deployment of the [DATE] Agent & Imp…"
